Goal: Find specific page/section: Find specific page/section

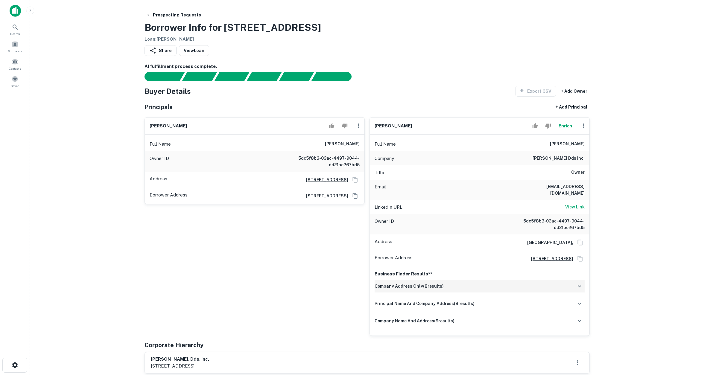
click at [457, 280] on div "company address only ( 8 results)" at bounding box center [480, 286] width 210 height 13
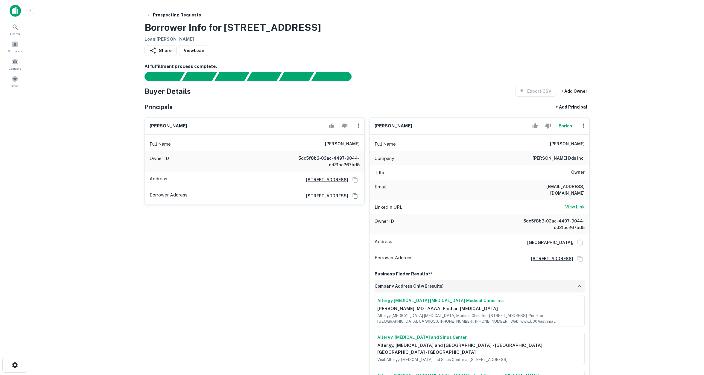
click at [457, 280] on div "company address only ( 8 results)" at bounding box center [480, 286] width 210 height 13
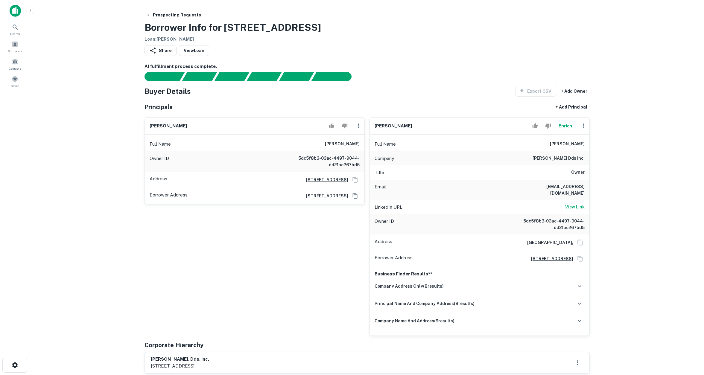
click at [150, 255] on div "[PERSON_NAME] Full Name [PERSON_NAME] Owner ID 5dc5f8b3-03ac-4497-9044-dd21bc26…" at bounding box center [252, 225] width 225 height 224
click at [19, 46] on div "Borrowers" at bounding box center [15, 47] width 26 height 16
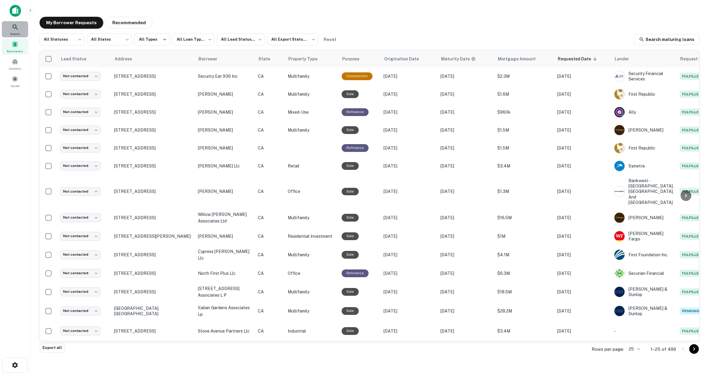
click at [18, 31] on span "Search" at bounding box center [15, 33] width 10 height 5
